Goal: Navigation & Orientation: Find specific page/section

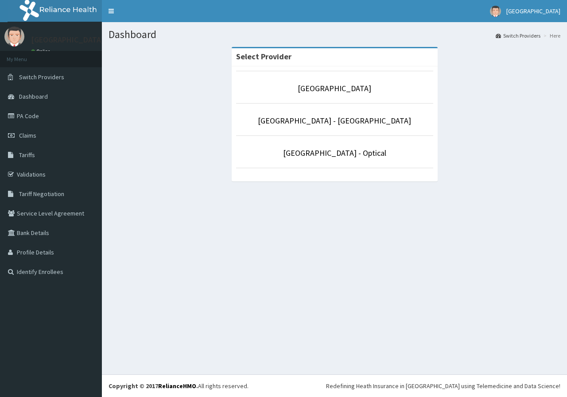
click at [310, 90] on link "[GEOGRAPHIC_DATA]" at bounding box center [335, 88] width 74 height 10
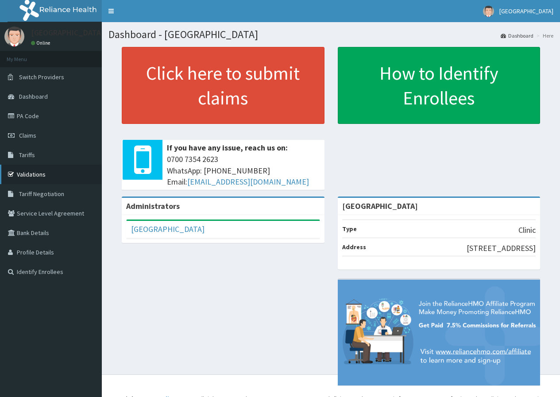
click at [27, 172] on link "Validations" at bounding box center [51, 174] width 102 height 19
